Goal: Task Accomplishment & Management: Complete application form

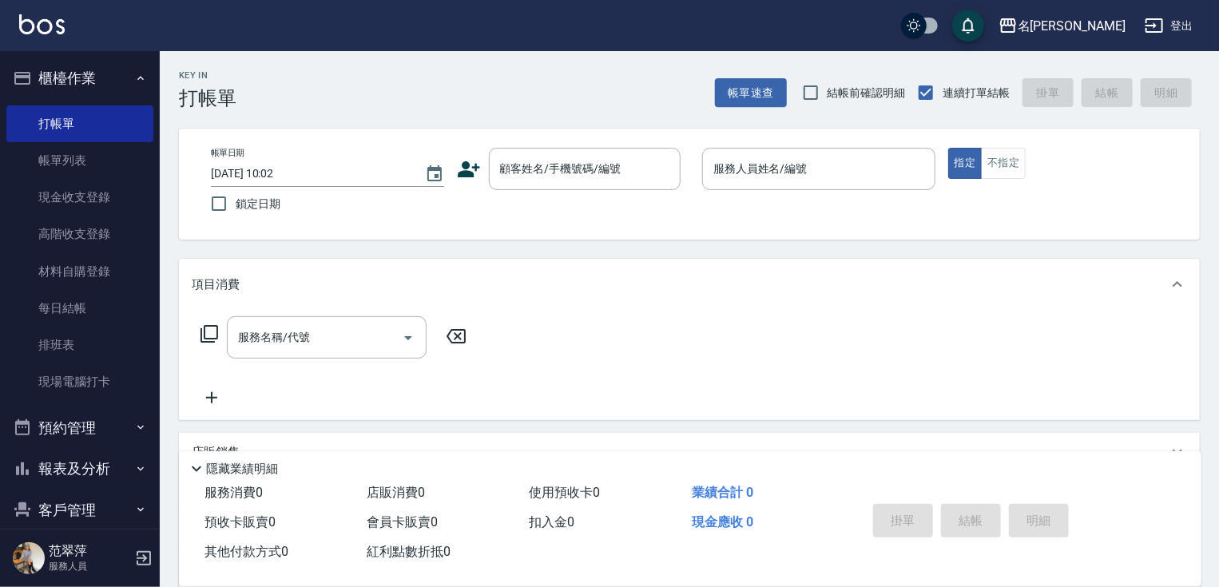
click at [1210, 499] on div "Key In 打帳單 帳單速查 結帳前確認明細 連續打單結帳 掛單 結帳 明細 帳單日期 [DATE] 10:02 鎖定日期 顧客姓名/手機號碼/編號 顧客姓…" at bounding box center [689, 413] width 1059 height 725
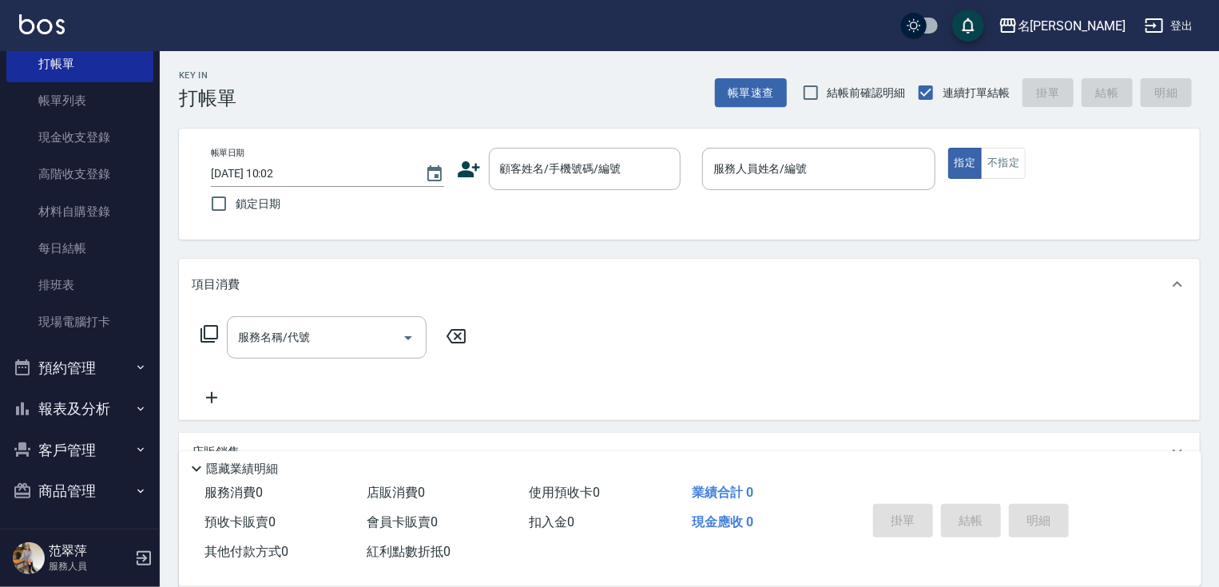
scroll to position [61, 0]
click at [100, 406] on button "報表及分析" at bounding box center [79, 409] width 147 height 42
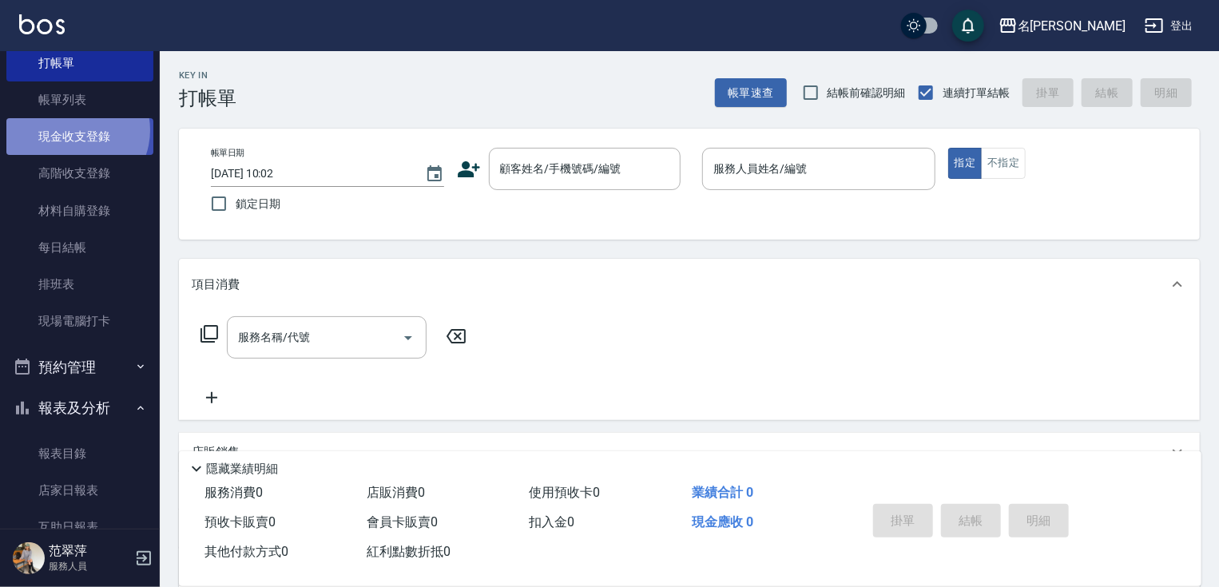
click at [74, 129] on link "現金收支登錄" at bounding box center [79, 136] width 147 height 37
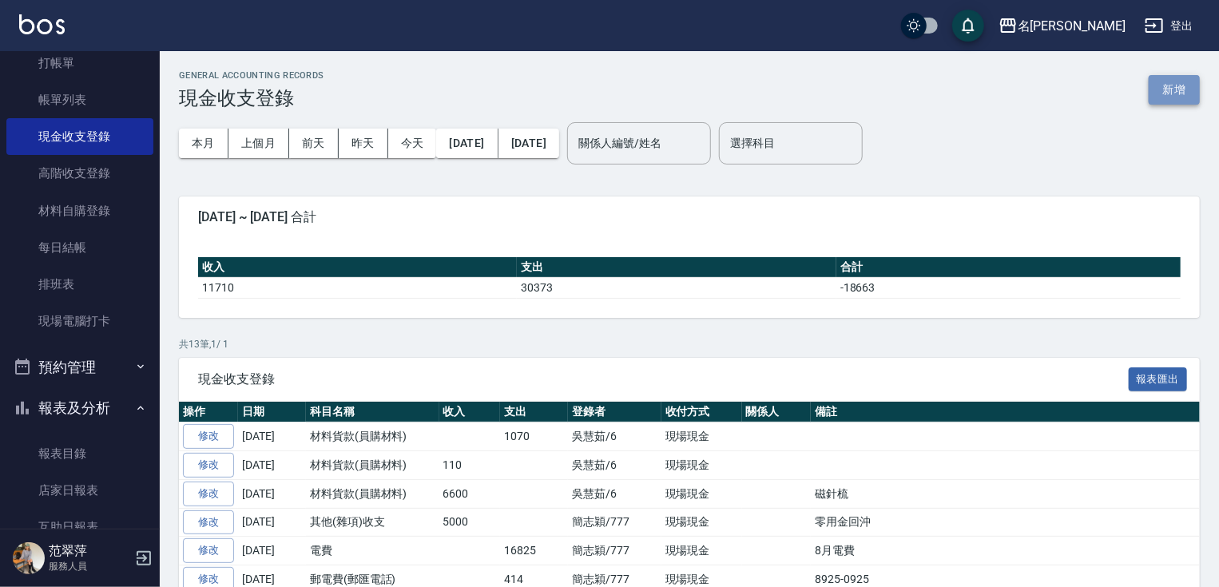
click at [1182, 89] on button "新增" at bounding box center [1174, 90] width 51 height 30
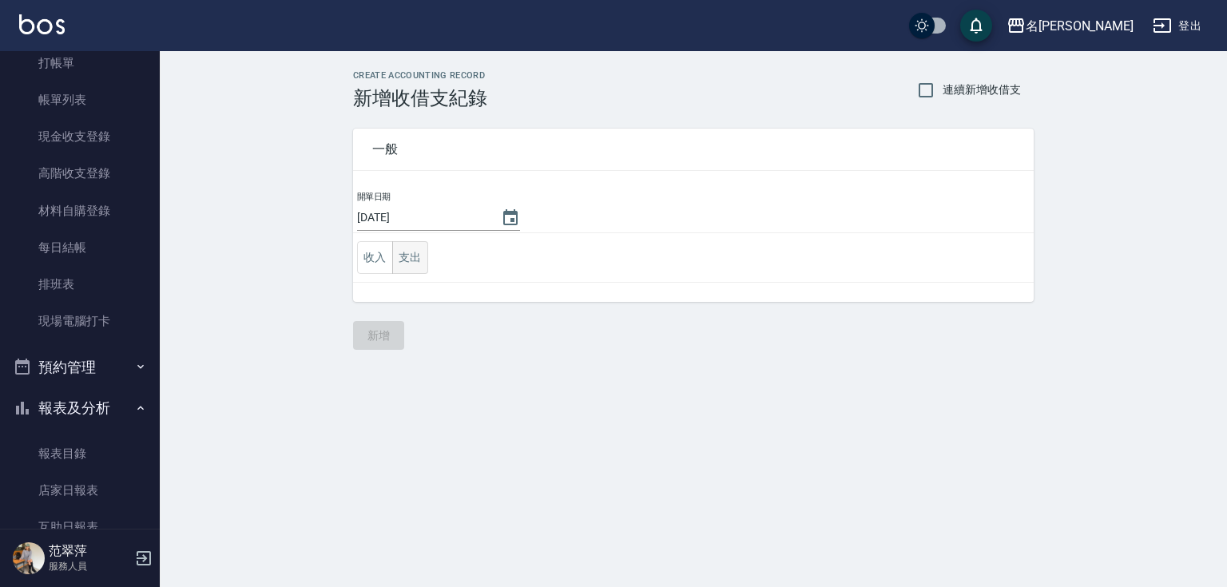
click at [403, 263] on button "支出" at bounding box center [410, 257] width 36 height 33
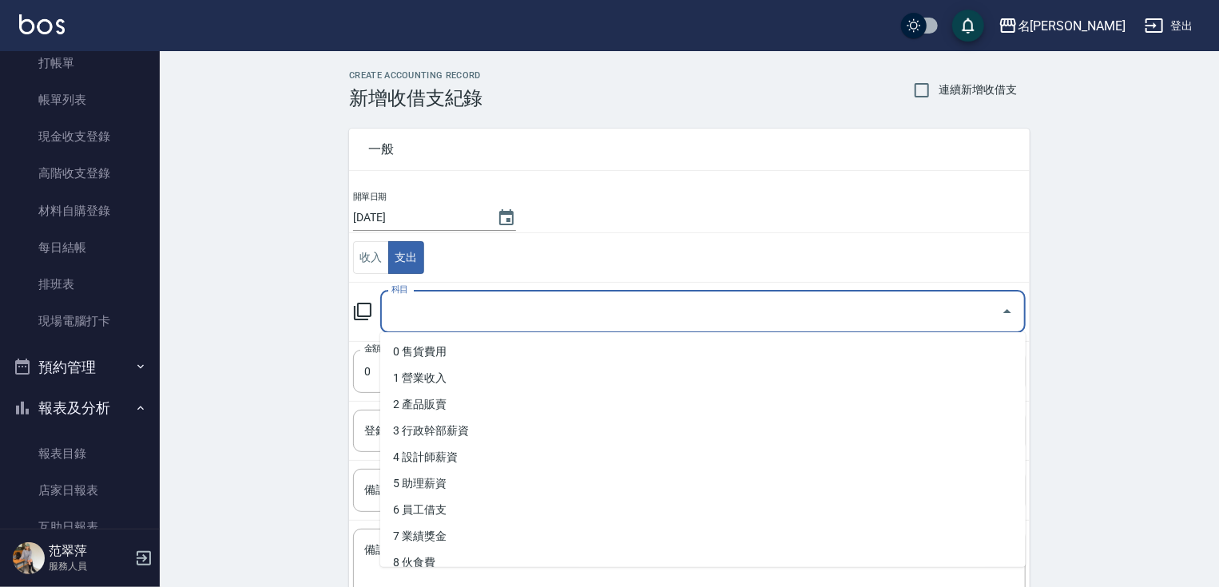
click at [410, 314] on input "科目" at bounding box center [691, 312] width 607 height 28
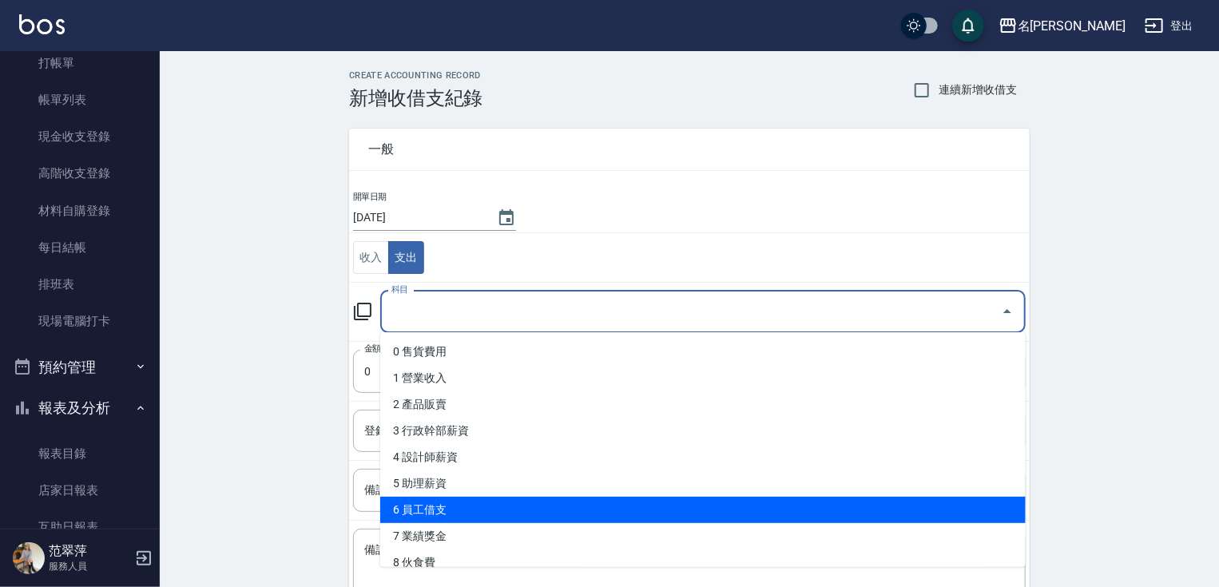
click at [431, 508] on li "6 員工借支" at bounding box center [703, 510] width 646 height 26
type input "6 員工借支"
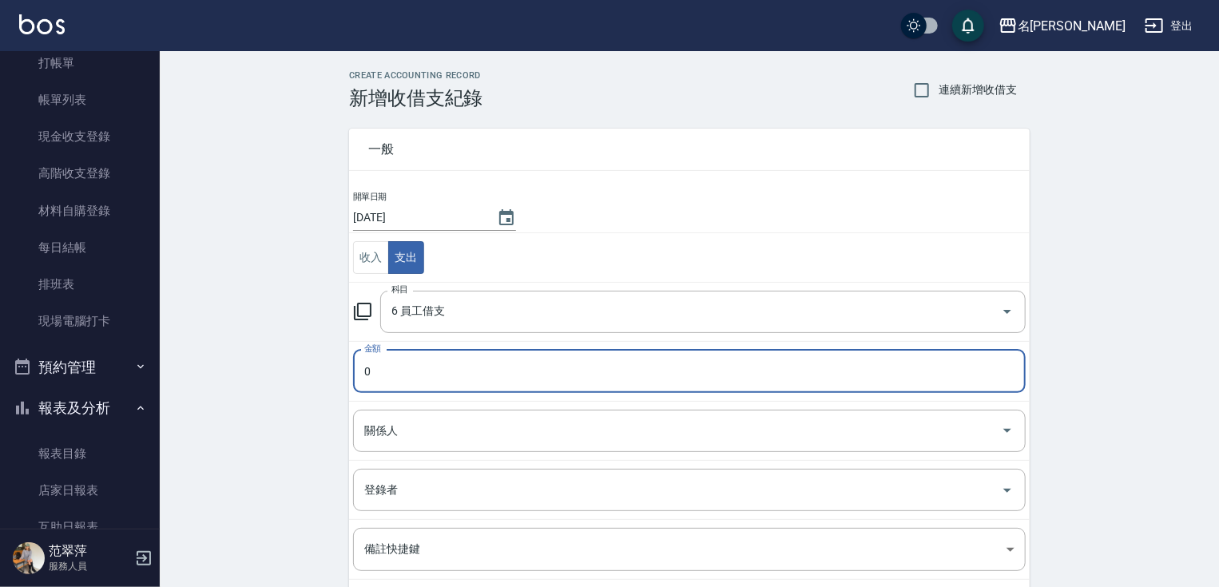
click at [423, 367] on input "0" at bounding box center [689, 371] width 673 height 43
type input "0167"
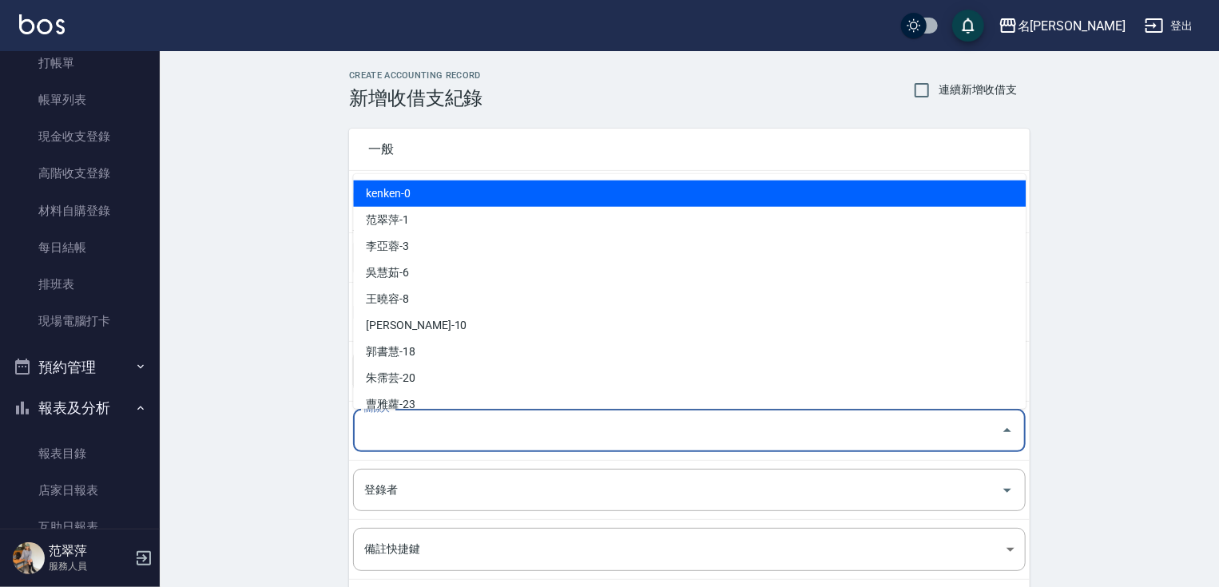
click at [388, 435] on input "關係人" at bounding box center [677, 431] width 634 height 28
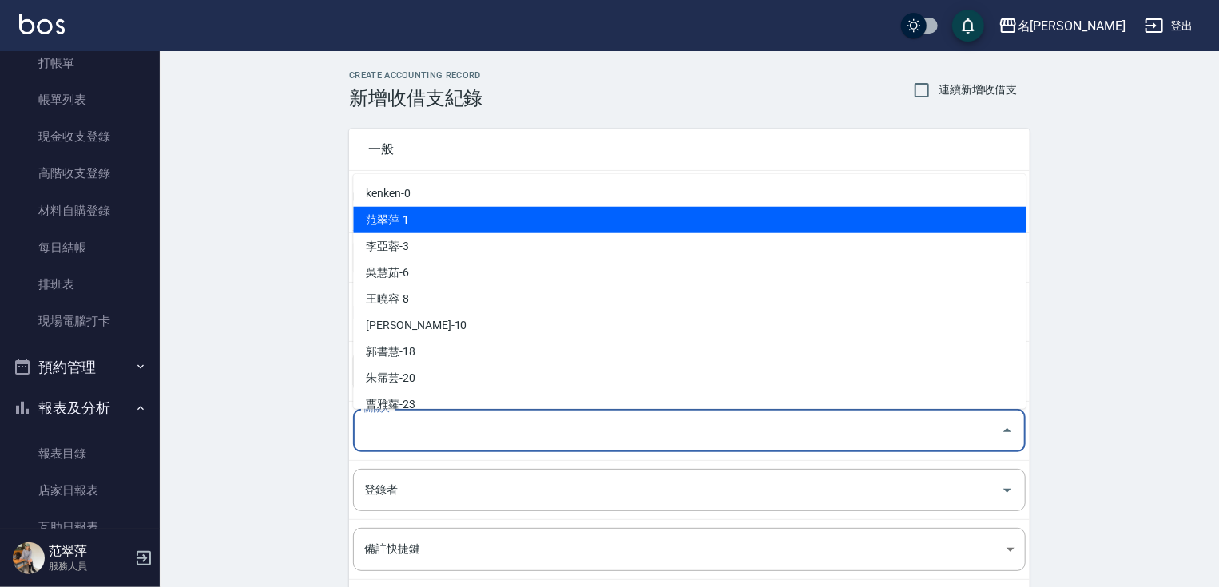
click at [399, 221] on li "范翠萍-1" at bounding box center [689, 220] width 673 height 26
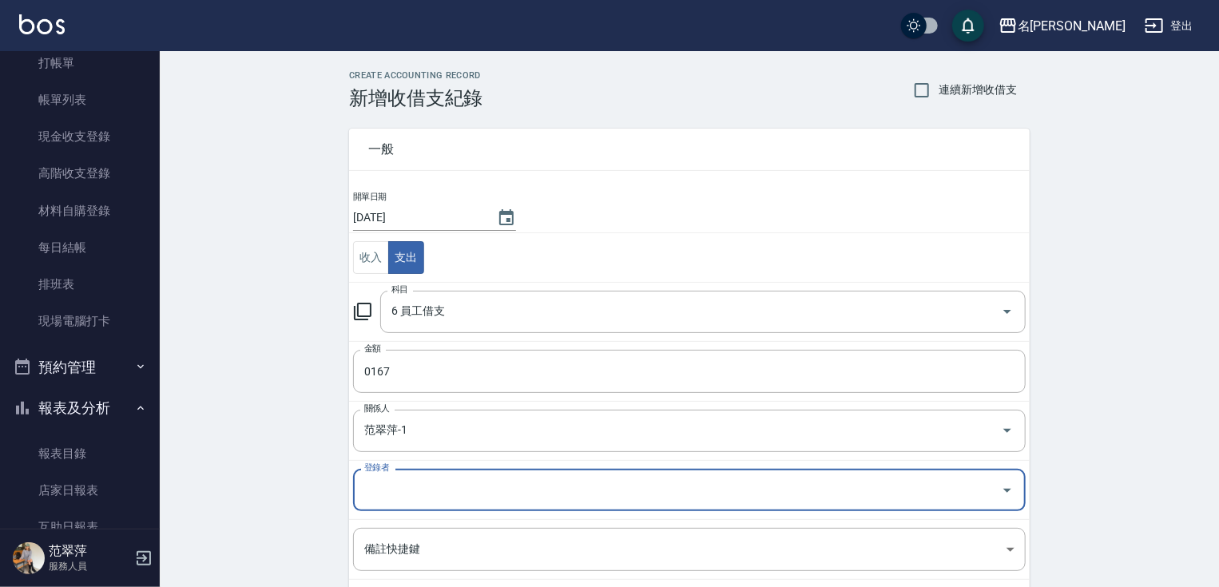
type input "范翠萍-1"
click at [419, 491] on input "登錄者" at bounding box center [677, 490] width 634 height 28
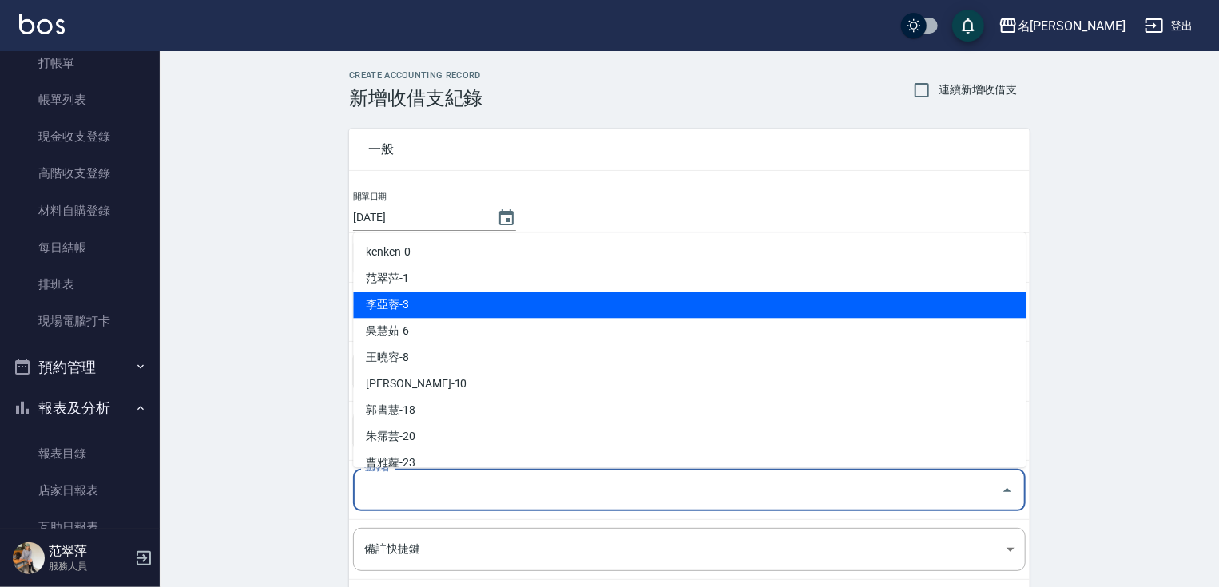
click at [398, 316] on li "李亞蓉-3" at bounding box center [689, 305] width 673 height 26
type input "李亞蓉-3"
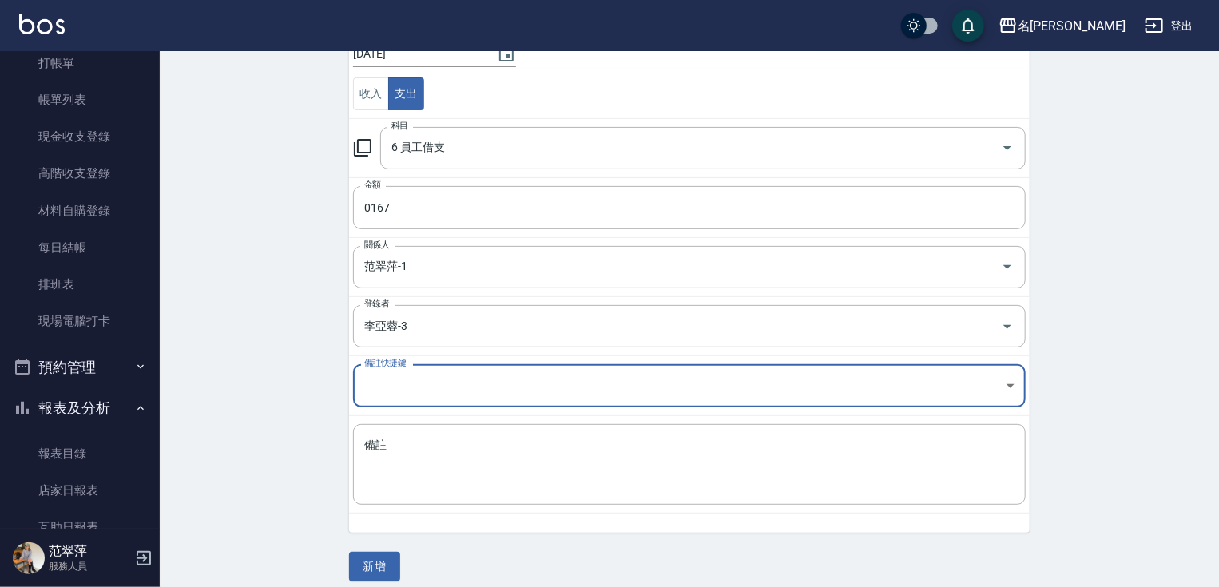
scroll to position [175, 0]
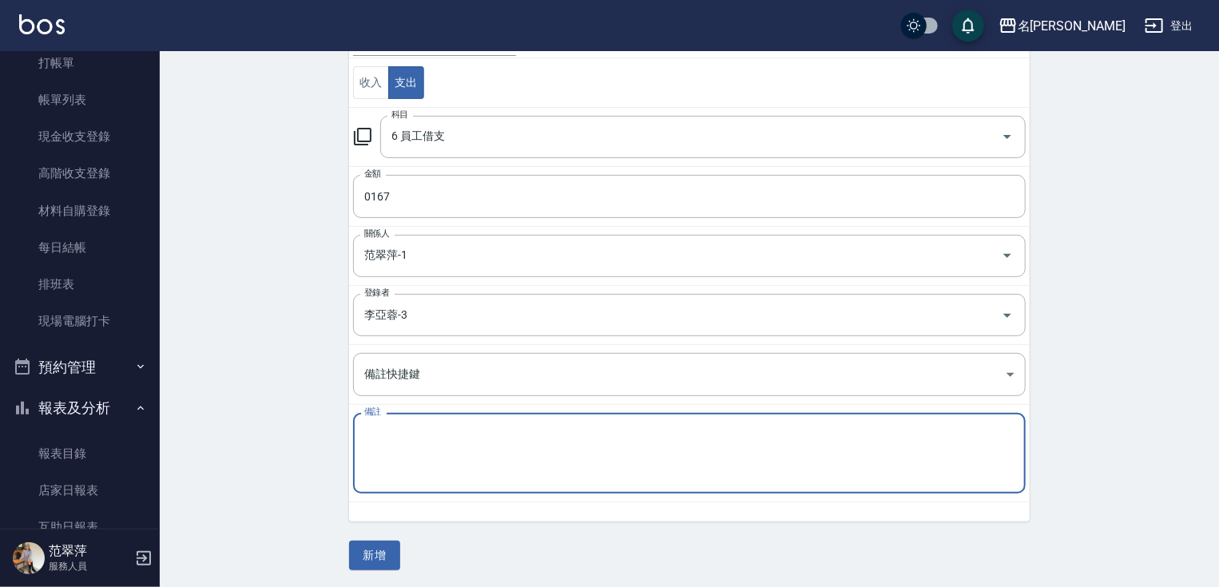
click at [435, 441] on textarea "備註" at bounding box center [689, 454] width 650 height 54
type textarea "c"
type textarea "還3護"
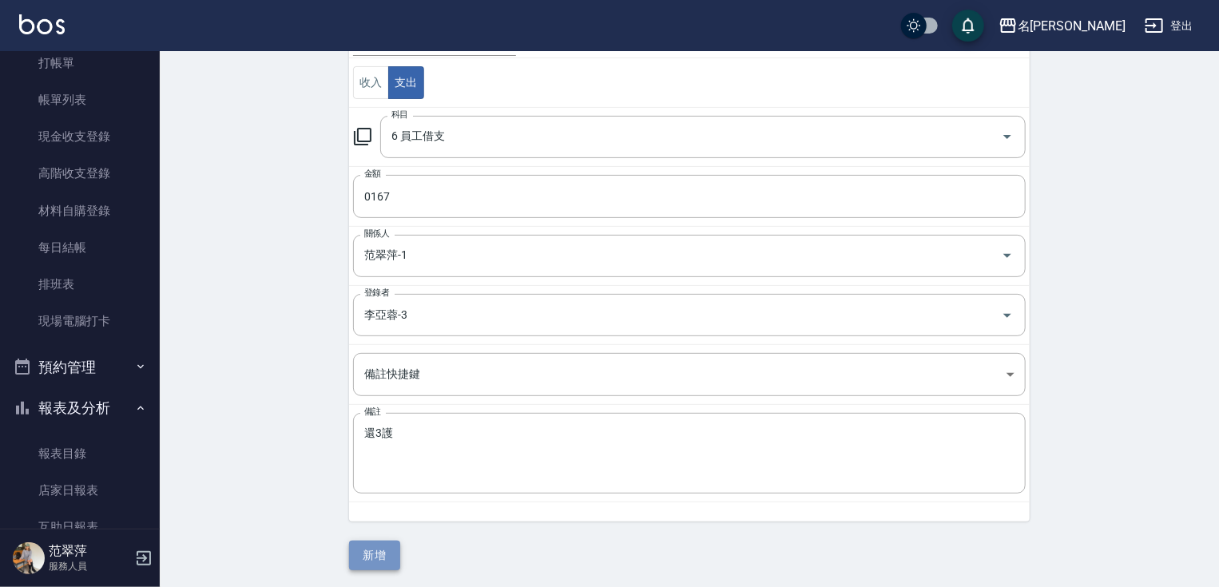
click at [366, 558] on button "新增" at bounding box center [374, 556] width 51 height 30
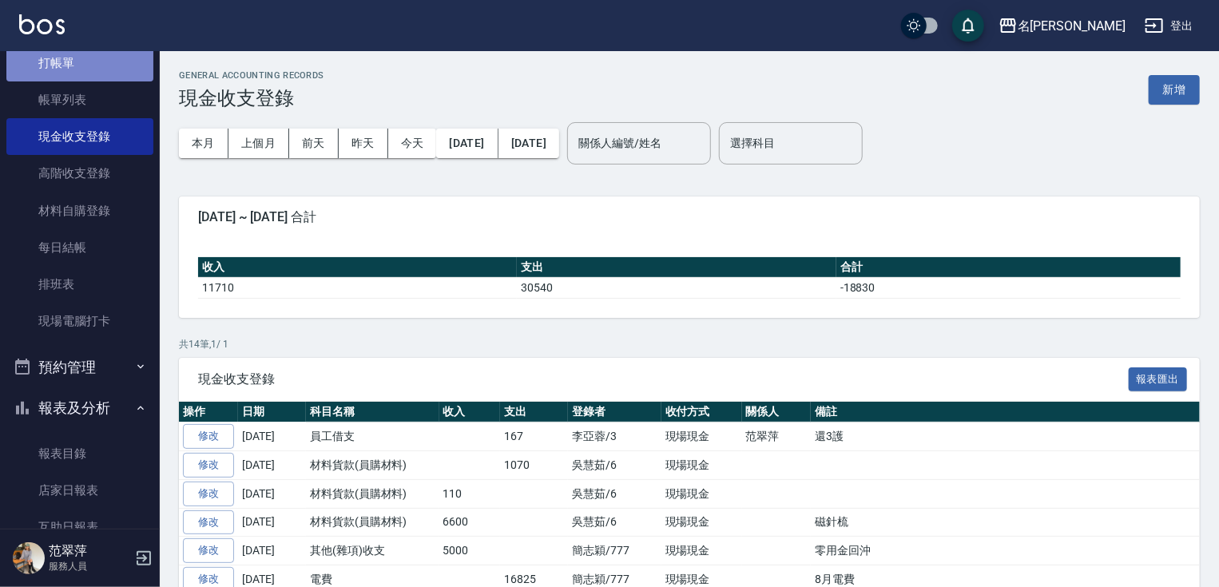
click at [102, 66] on link "打帳單" at bounding box center [79, 63] width 147 height 37
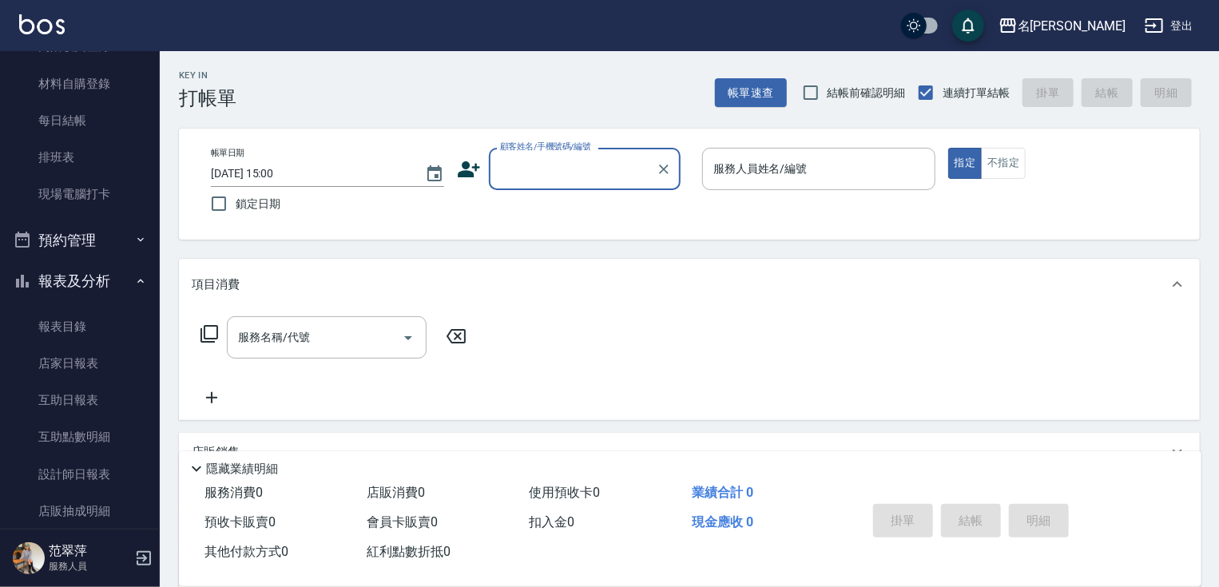
scroll to position [209, 0]
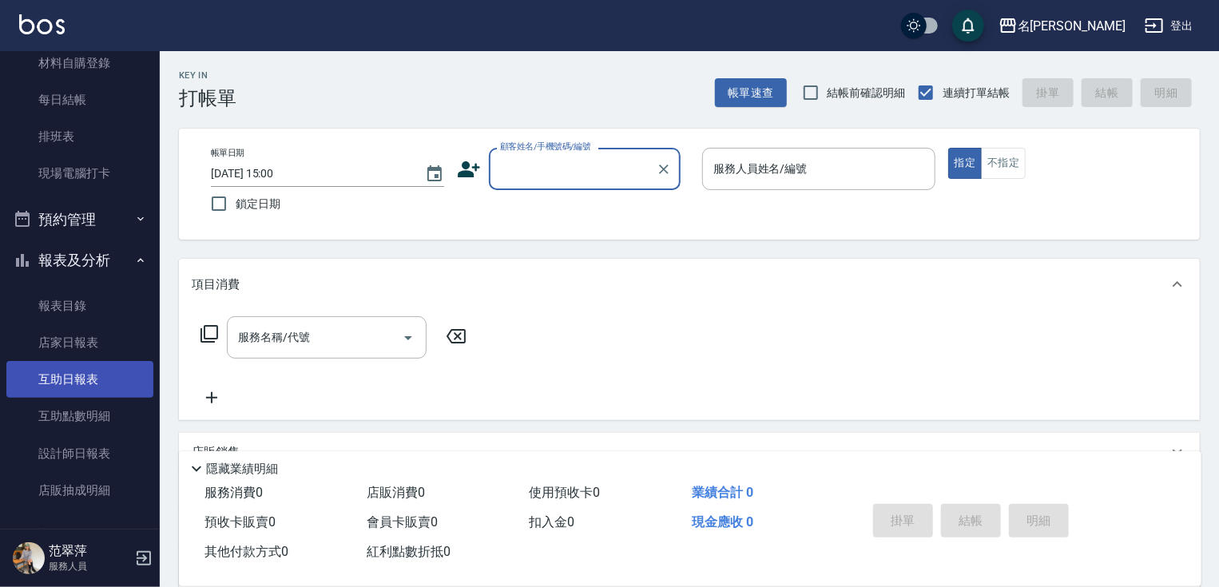
click at [68, 377] on link "互助日報表" at bounding box center [79, 379] width 147 height 37
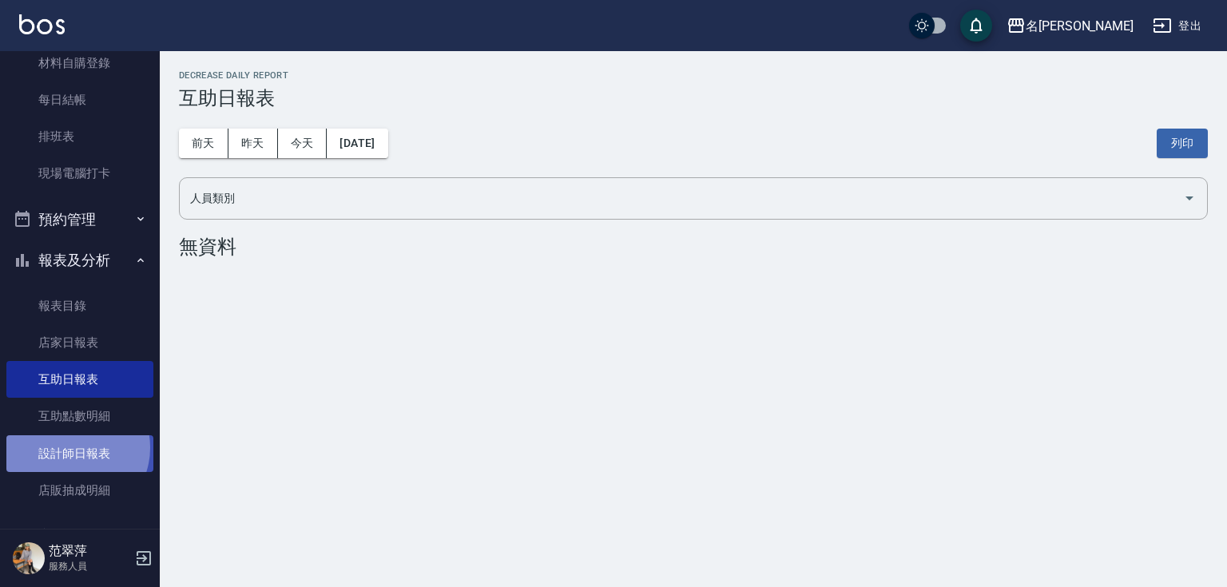
click at [72, 447] on link "設計師日報表" at bounding box center [79, 453] width 147 height 37
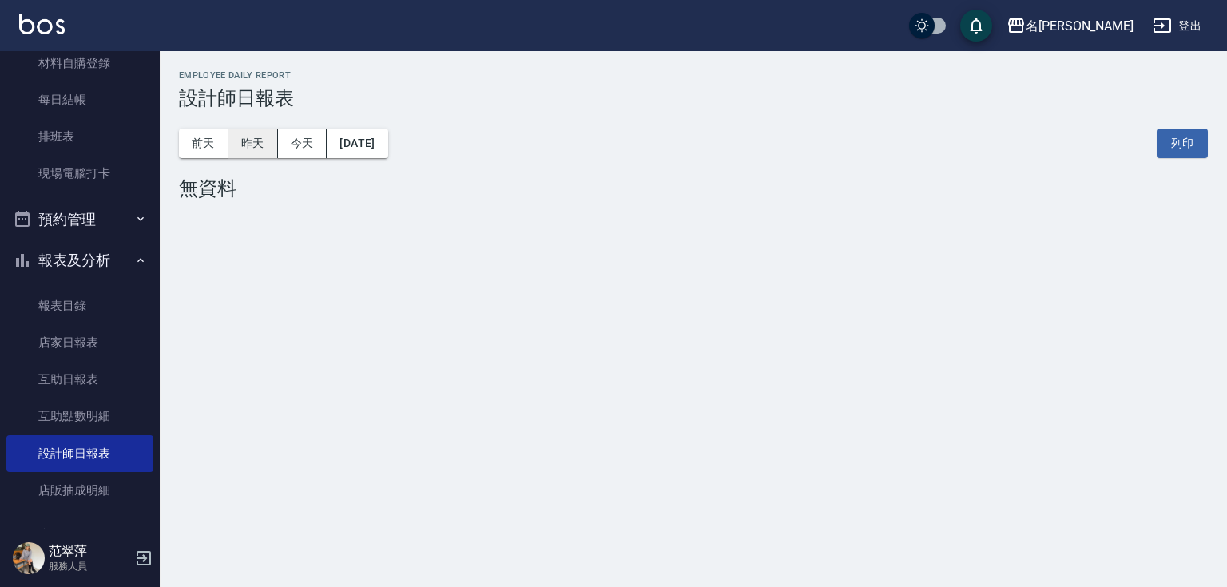
click at [248, 145] on button "昨天" at bounding box center [254, 144] width 50 height 30
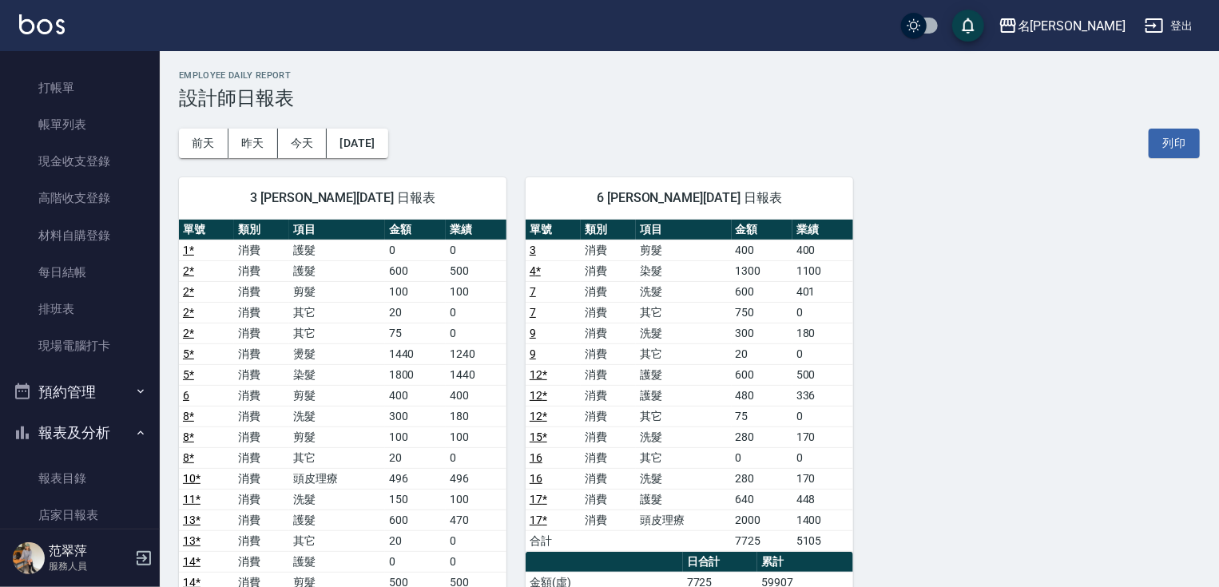
scroll to position [3, 0]
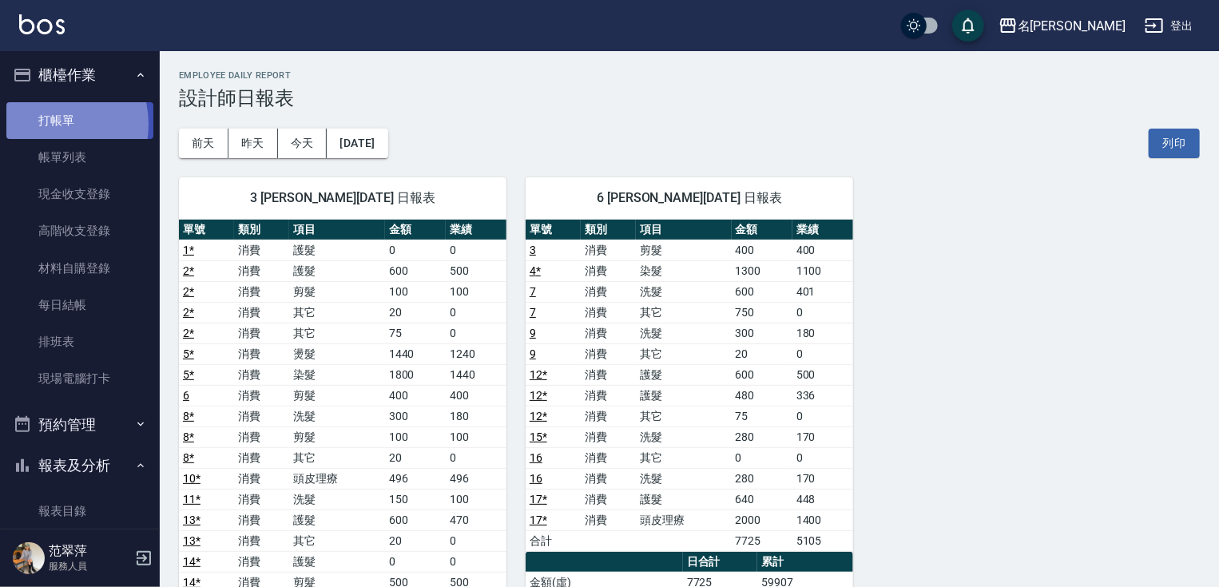
click at [50, 124] on link "打帳單" at bounding box center [79, 120] width 147 height 37
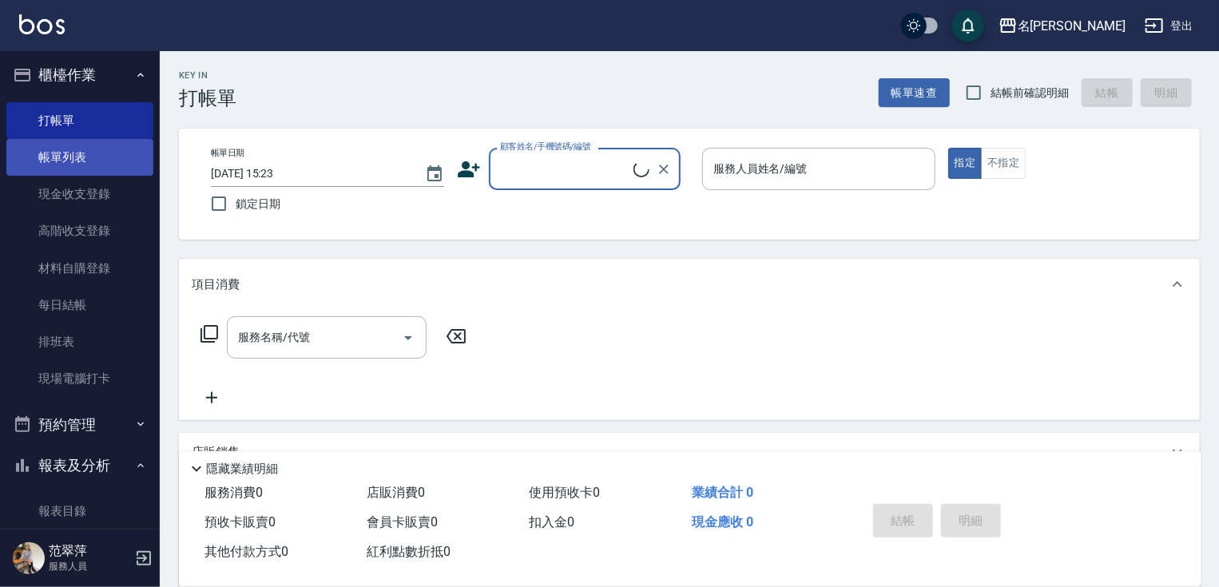
click at [61, 169] on link "帳單列表" at bounding box center [79, 157] width 147 height 37
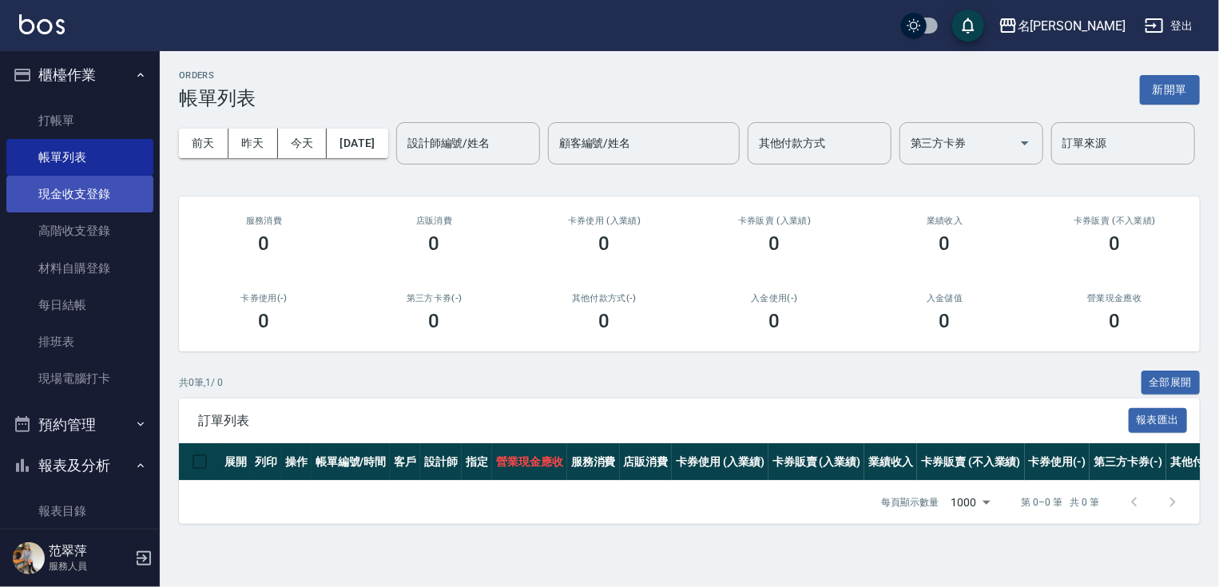
click at [84, 185] on link "現金收支登錄" at bounding box center [79, 194] width 147 height 37
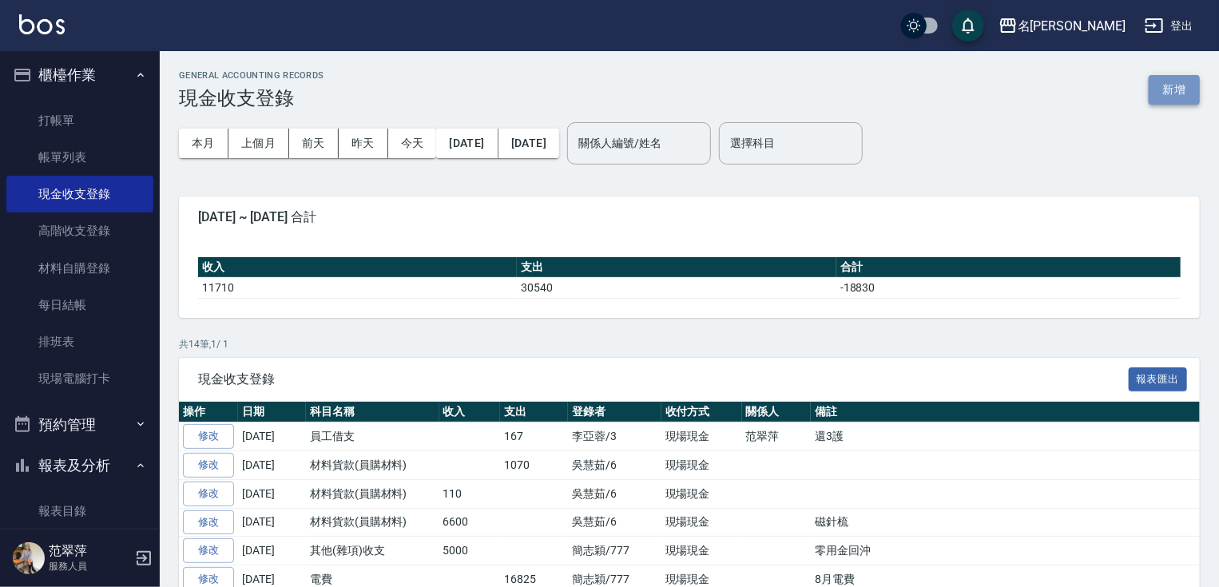
click at [1182, 80] on button "新增" at bounding box center [1174, 90] width 51 height 30
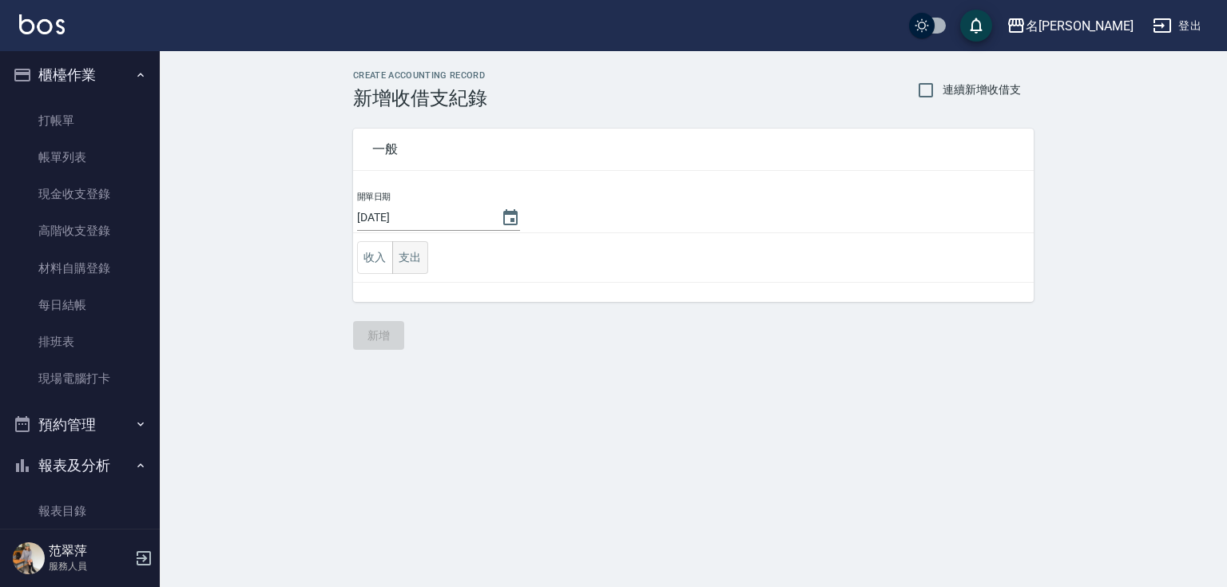
click at [412, 257] on button "支出" at bounding box center [410, 257] width 36 height 33
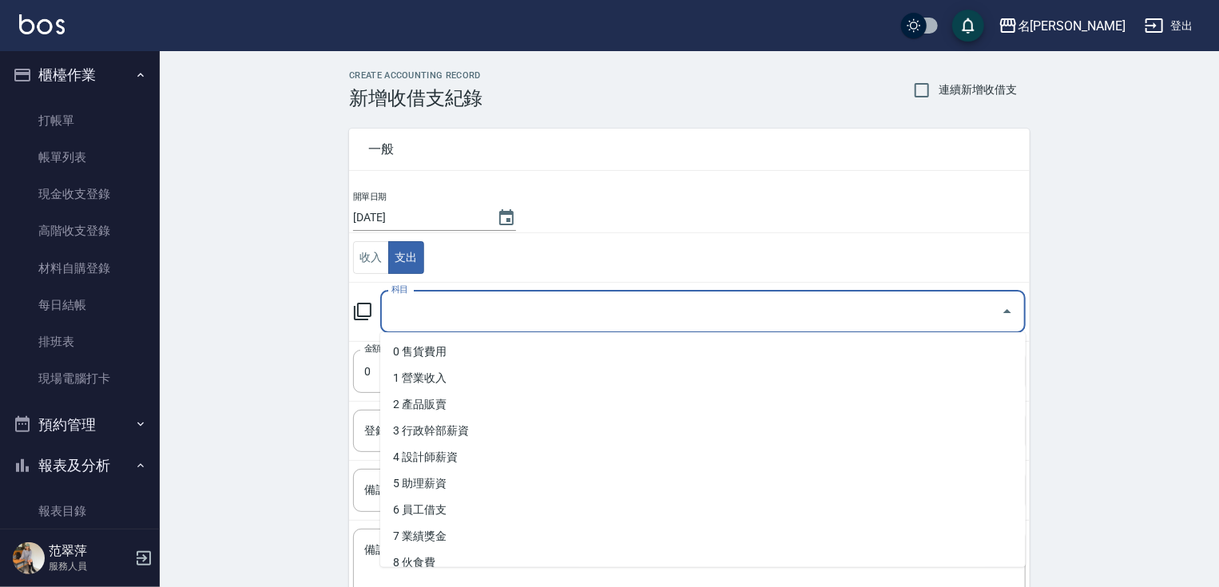
click at [419, 320] on input "科目" at bounding box center [691, 312] width 607 height 28
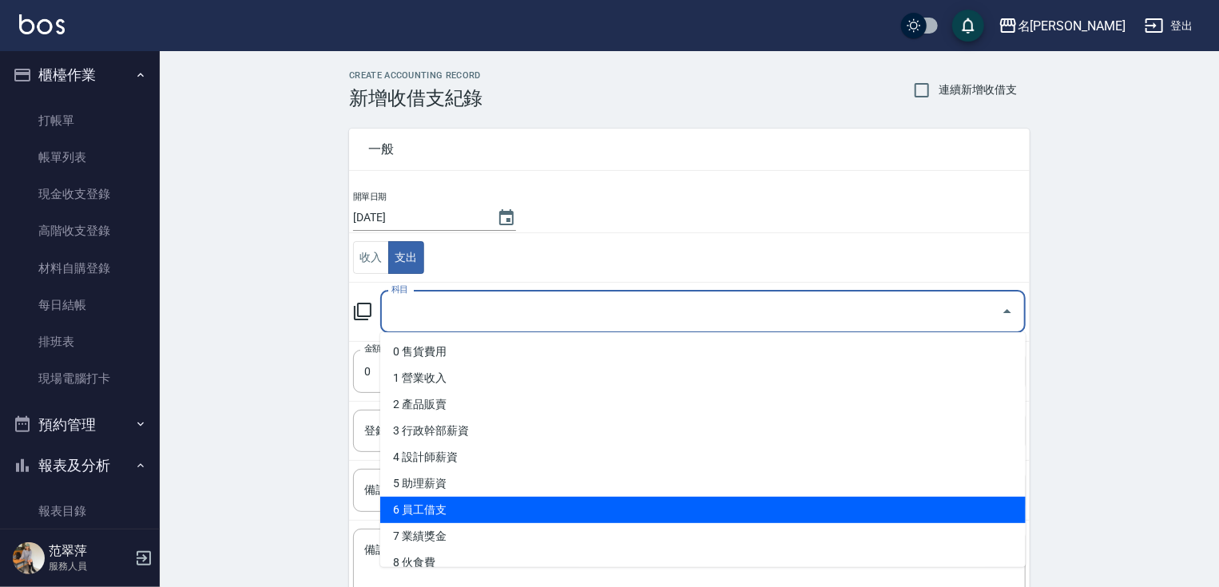
click at [451, 518] on li "6 員工借支" at bounding box center [703, 510] width 646 height 26
type input "6 員工借支"
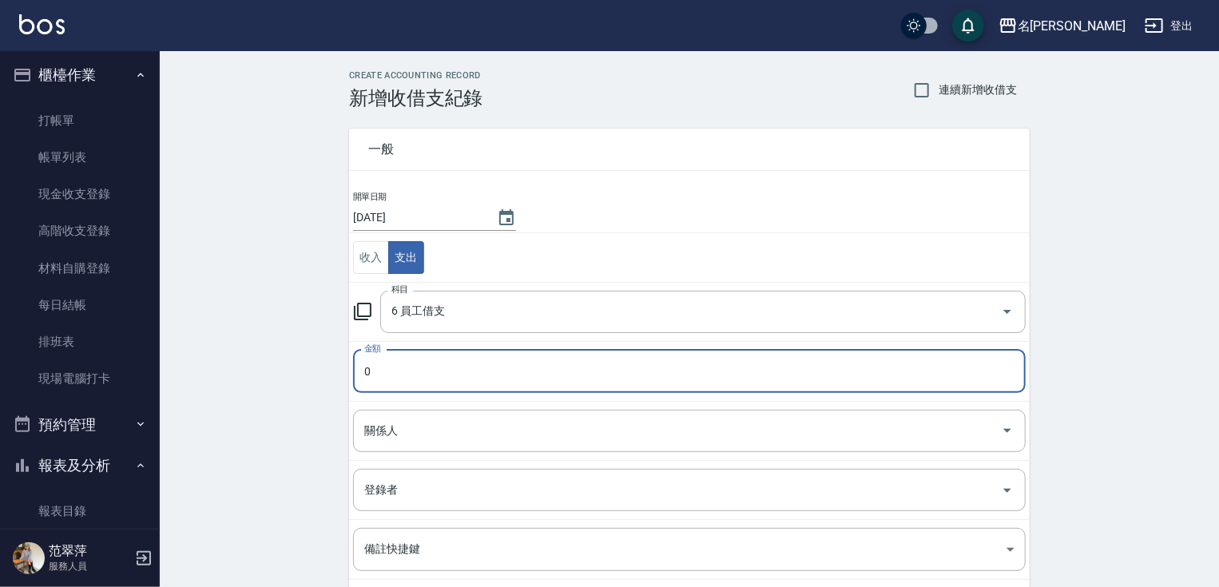
click at [457, 377] on input "0" at bounding box center [689, 371] width 673 height 43
type input "0143"
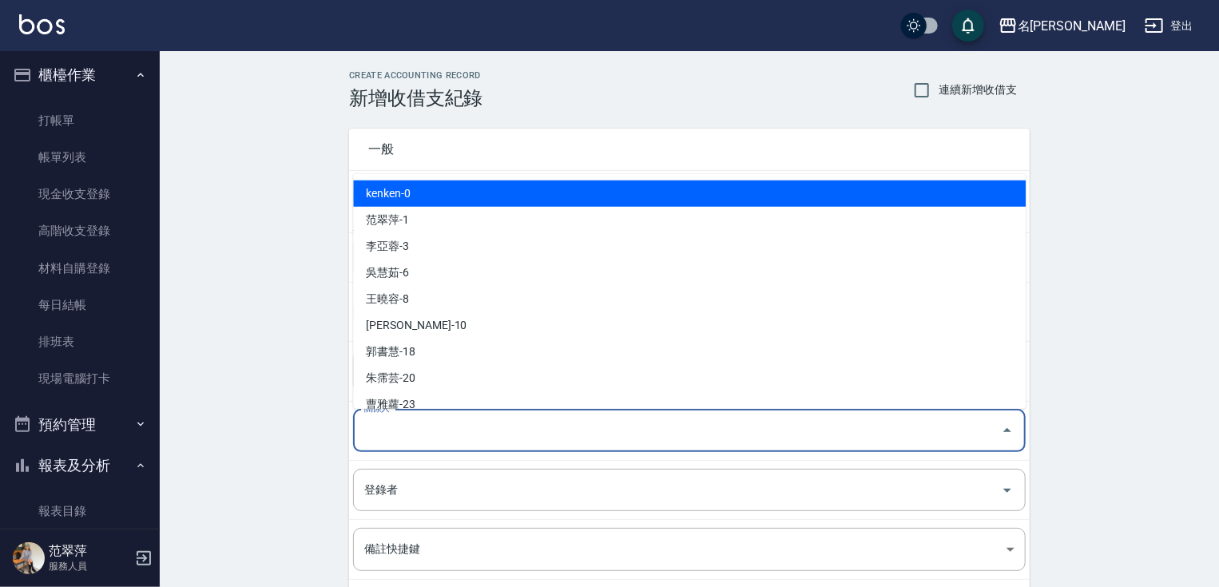
click at [451, 431] on input "關係人" at bounding box center [677, 431] width 634 height 28
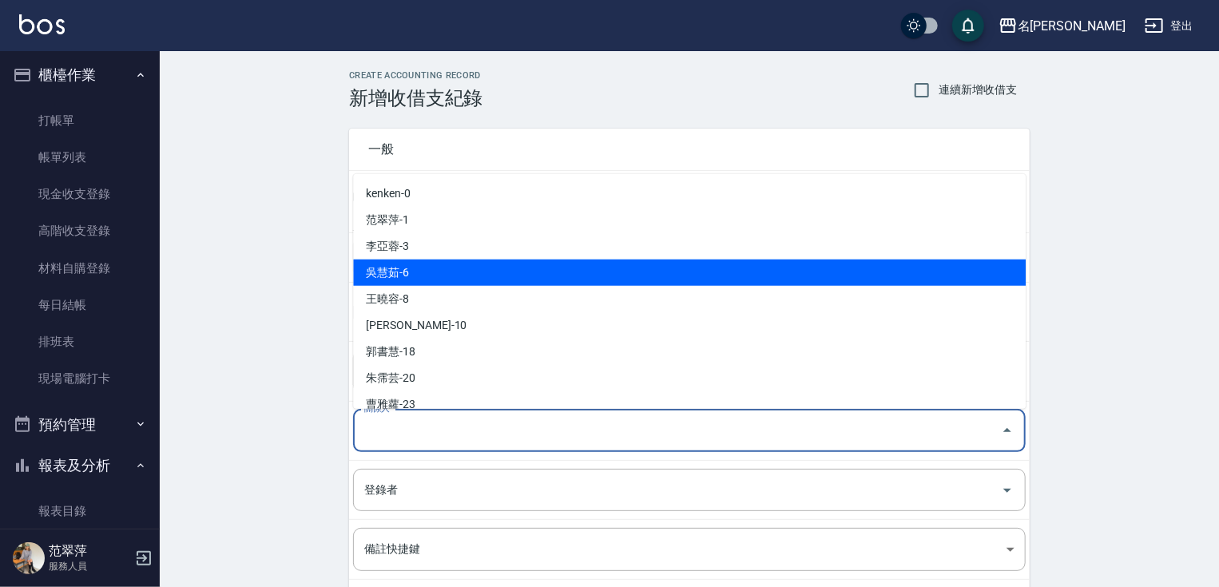
click at [406, 271] on li "吳慧茹-6" at bounding box center [689, 273] width 673 height 26
type input "吳慧茹-6"
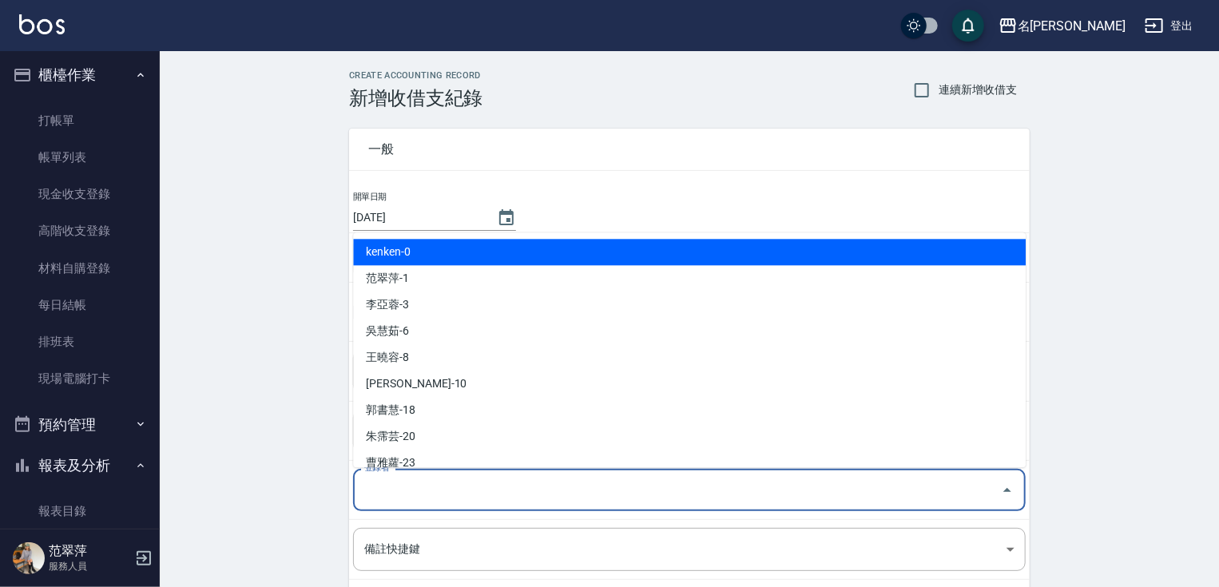
click at [412, 482] on input "登錄者" at bounding box center [677, 490] width 634 height 28
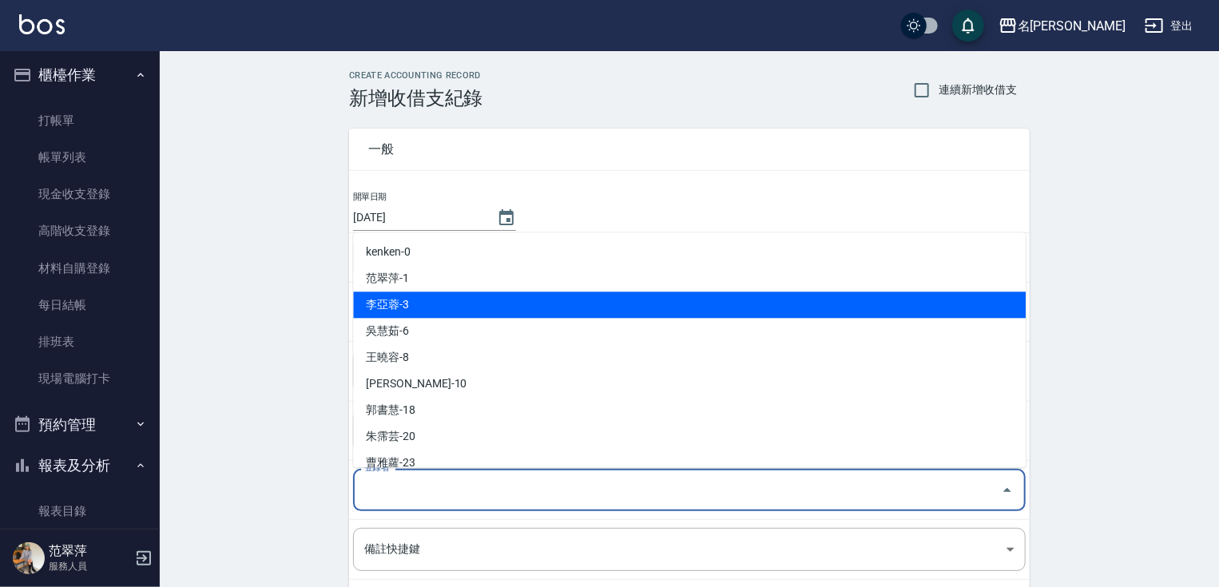
click at [403, 312] on li "李亞蓉-3" at bounding box center [689, 305] width 673 height 26
type input "李亞蓉-3"
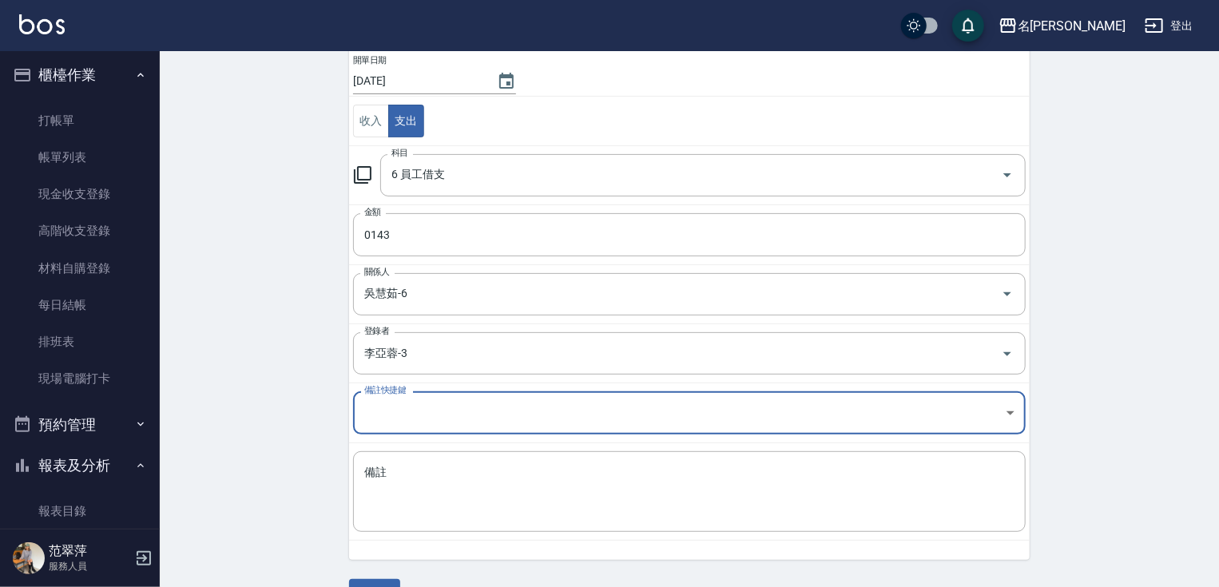
scroll to position [147, 0]
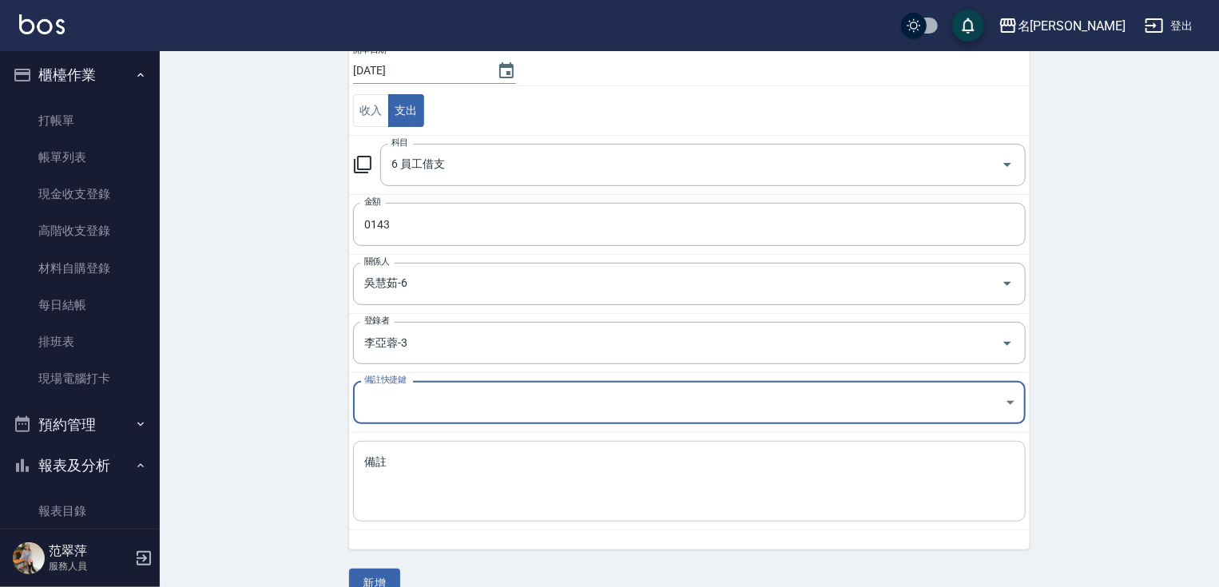
click at [539, 471] on textarea "備註" at bounding box center [689, 482] width 650 height 54
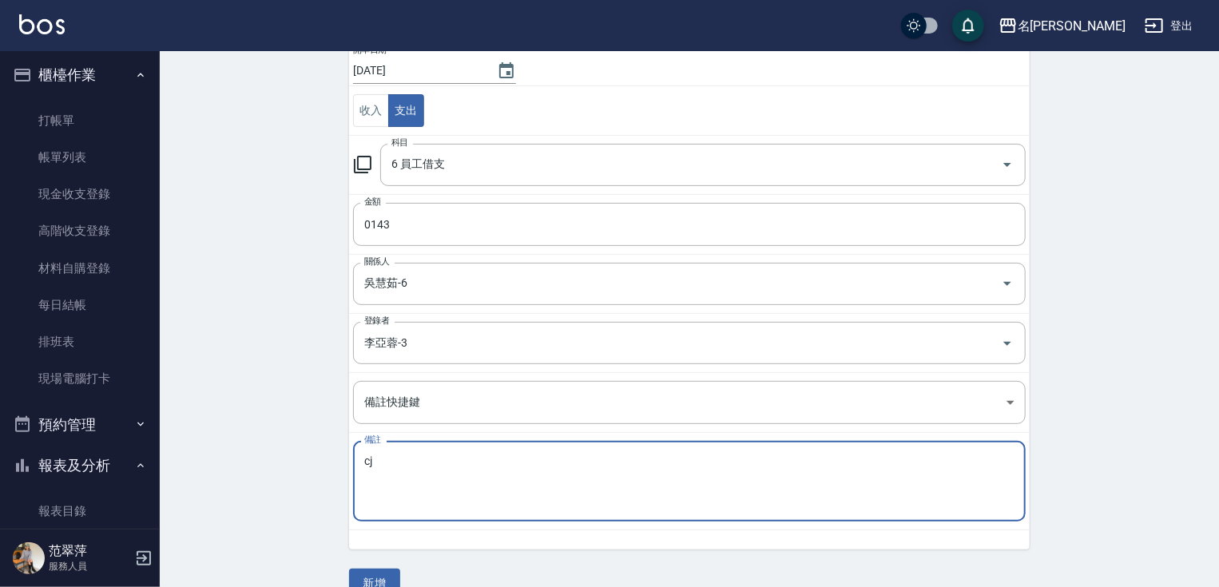
type textarea "c"
type textarea "還8護"
click at [385, 576] on button "新增" at bounding box center [374, 584] width 51 height 30
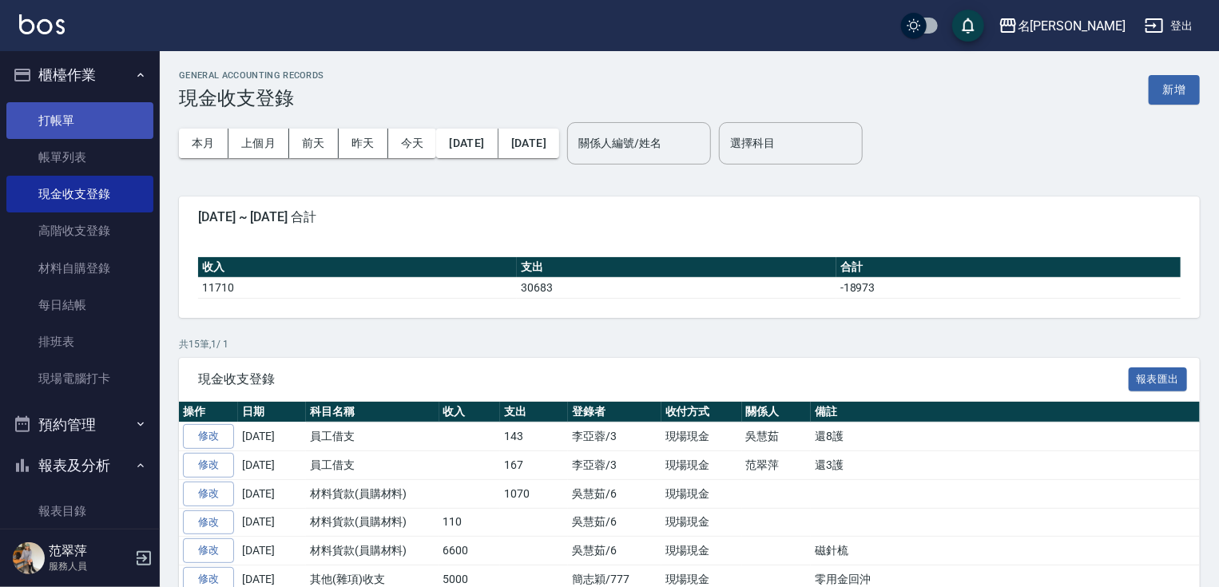
click at [66, 109] on link "打帳單" at bounding box center [79, 120] width 147 height 37
